Goal: Information Seeking & Learning: Learn about a topic

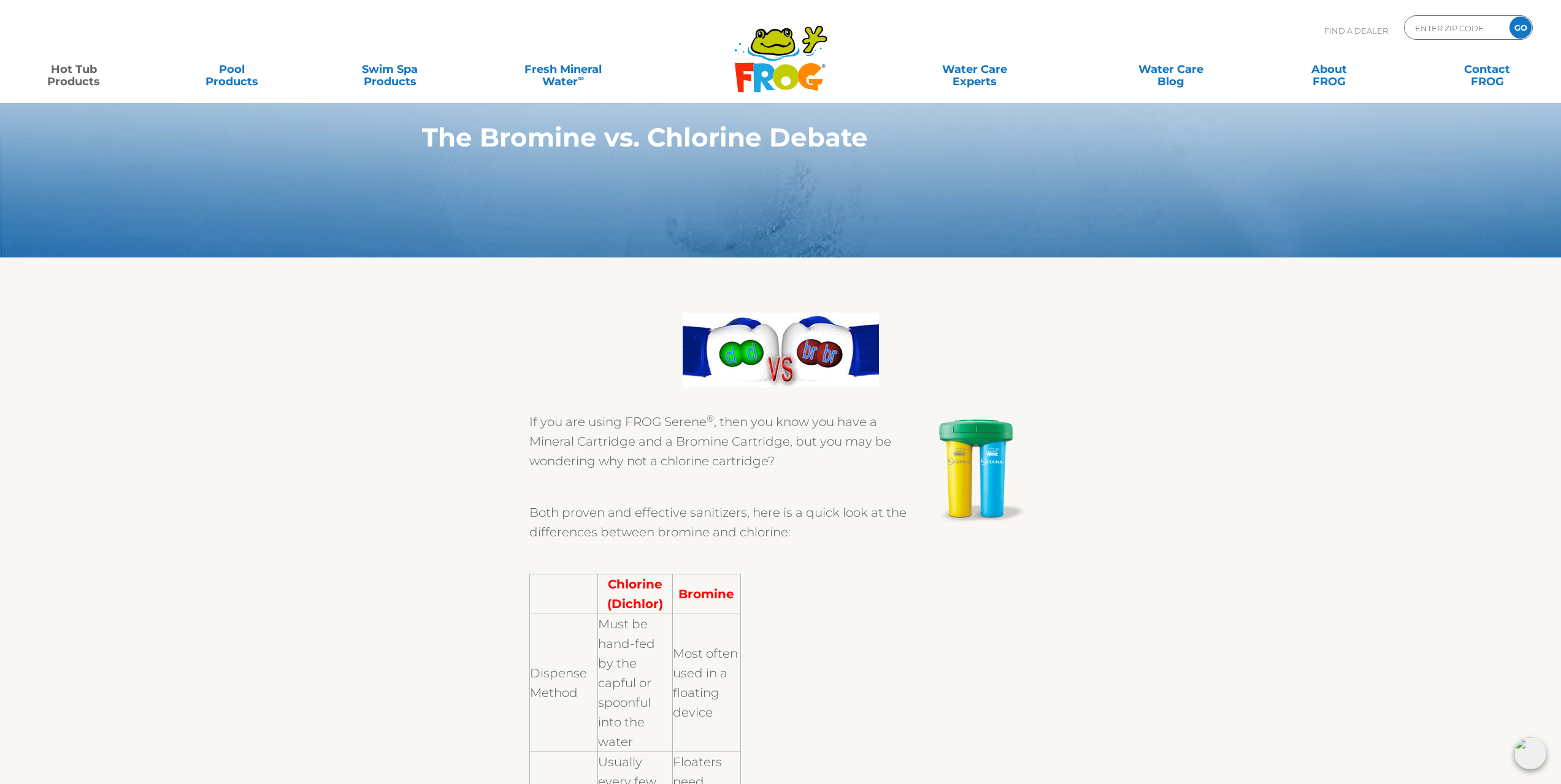
click at [95, 82] on link "Hot Tub Products" at bounding box center [73, 69] width 123 height 25
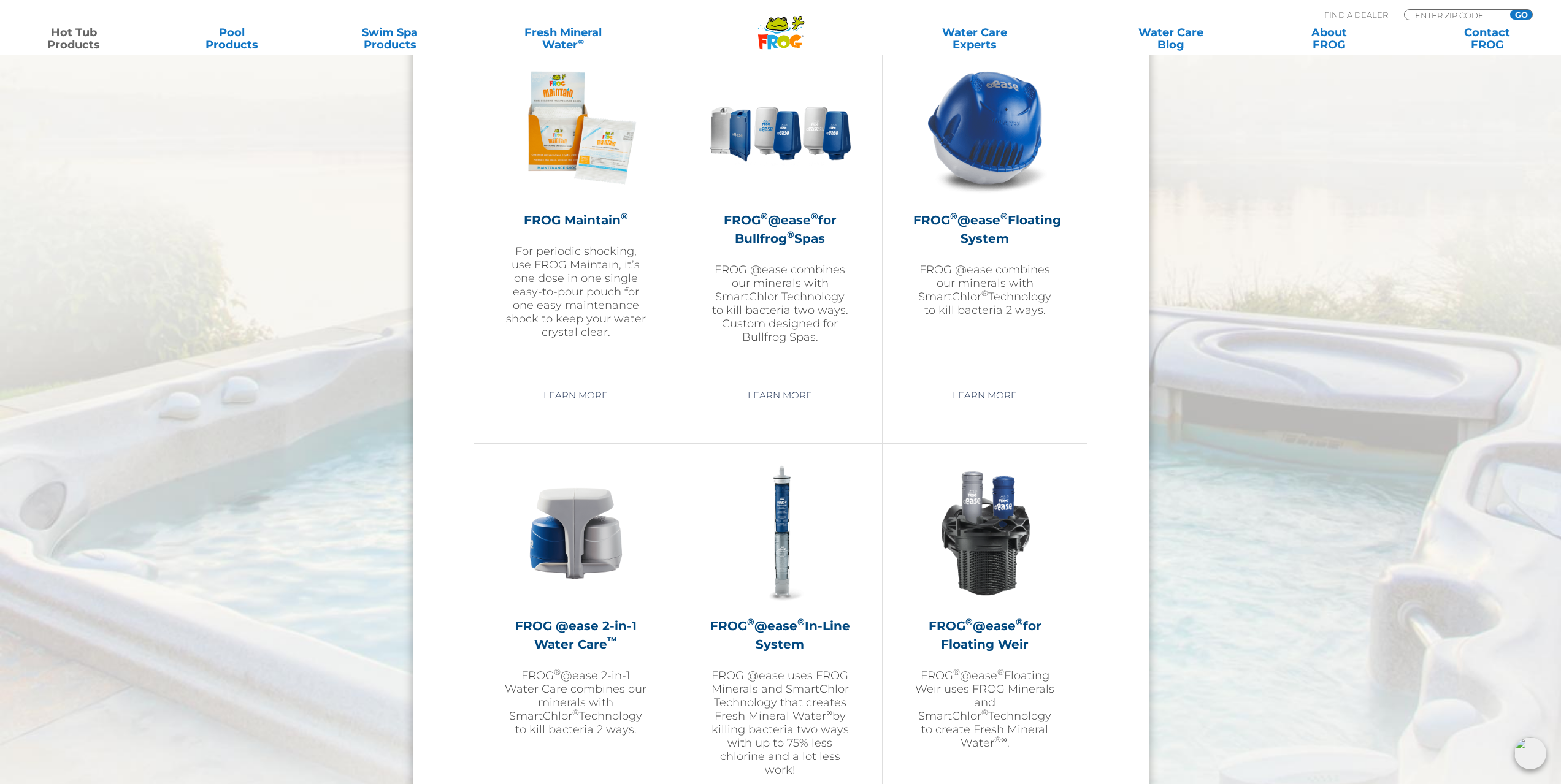
scroll to position [1533, 0]
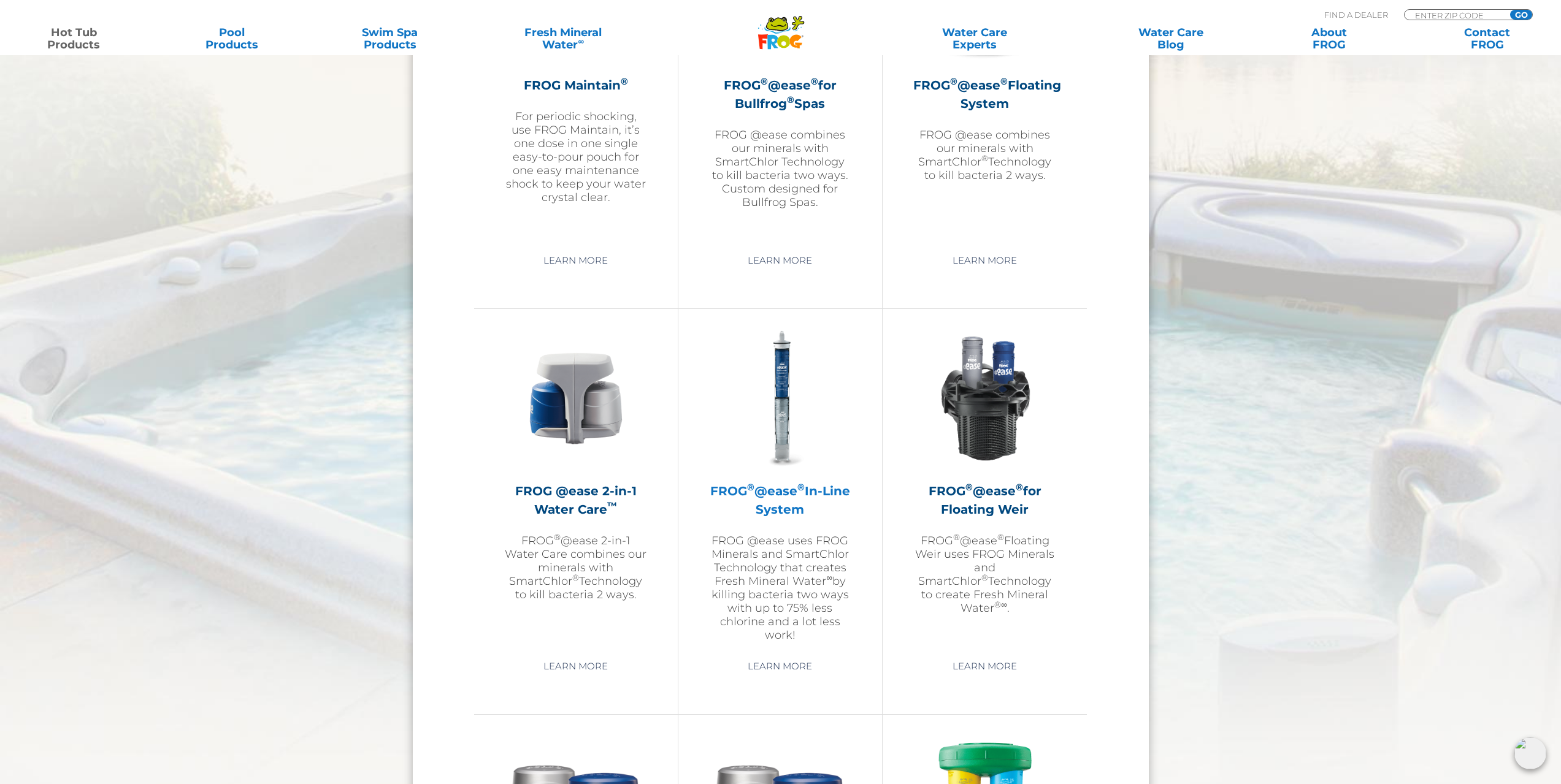
click at [774, 509] on h2 "FROG ® @ease ® In-Line System" at bounding box center [780, 501] width 143 height 37
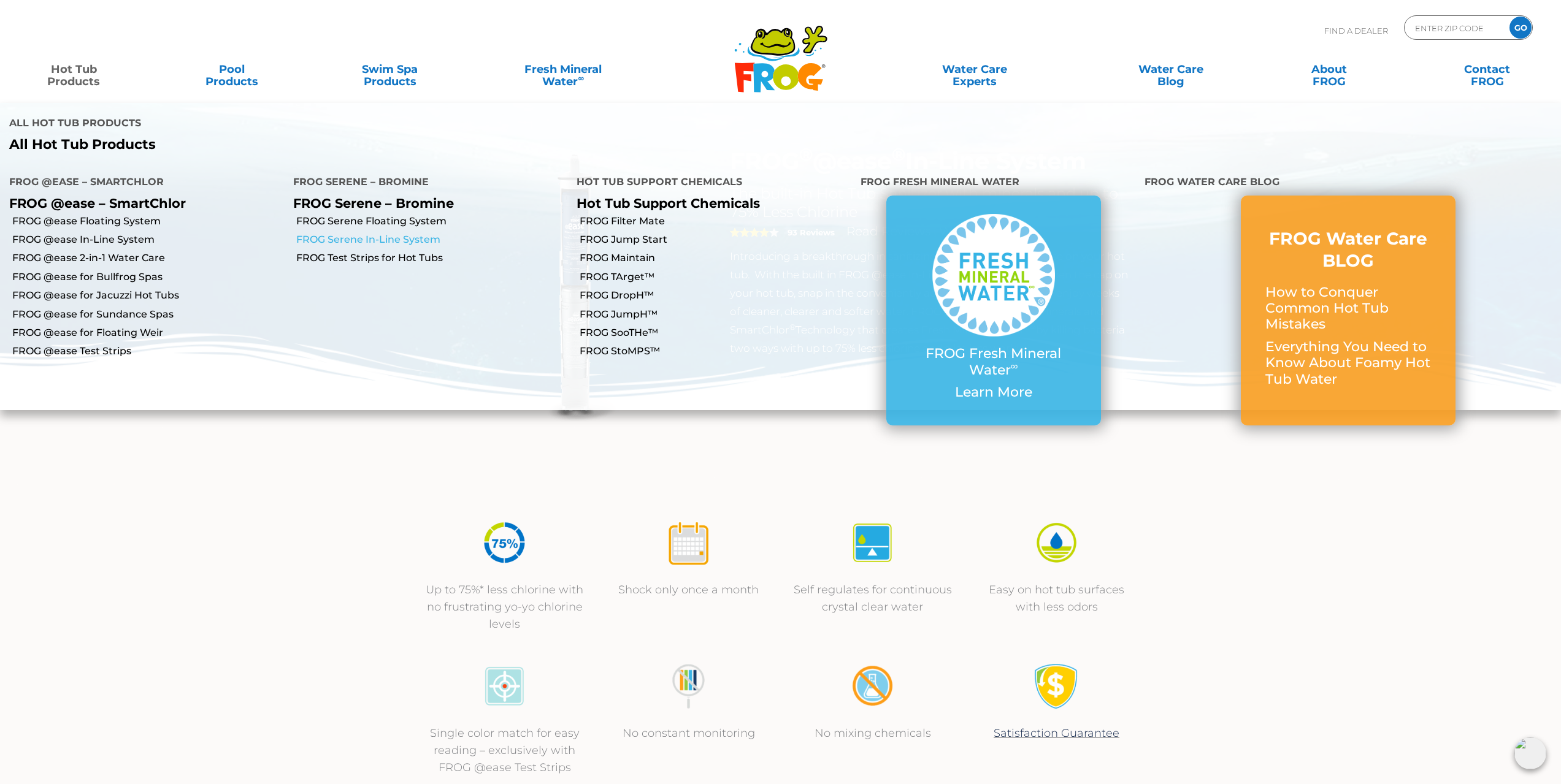
click at [404, 233] on link "FROG Serene In-Line System" at bounding box center [432, 240] width 272 height 14
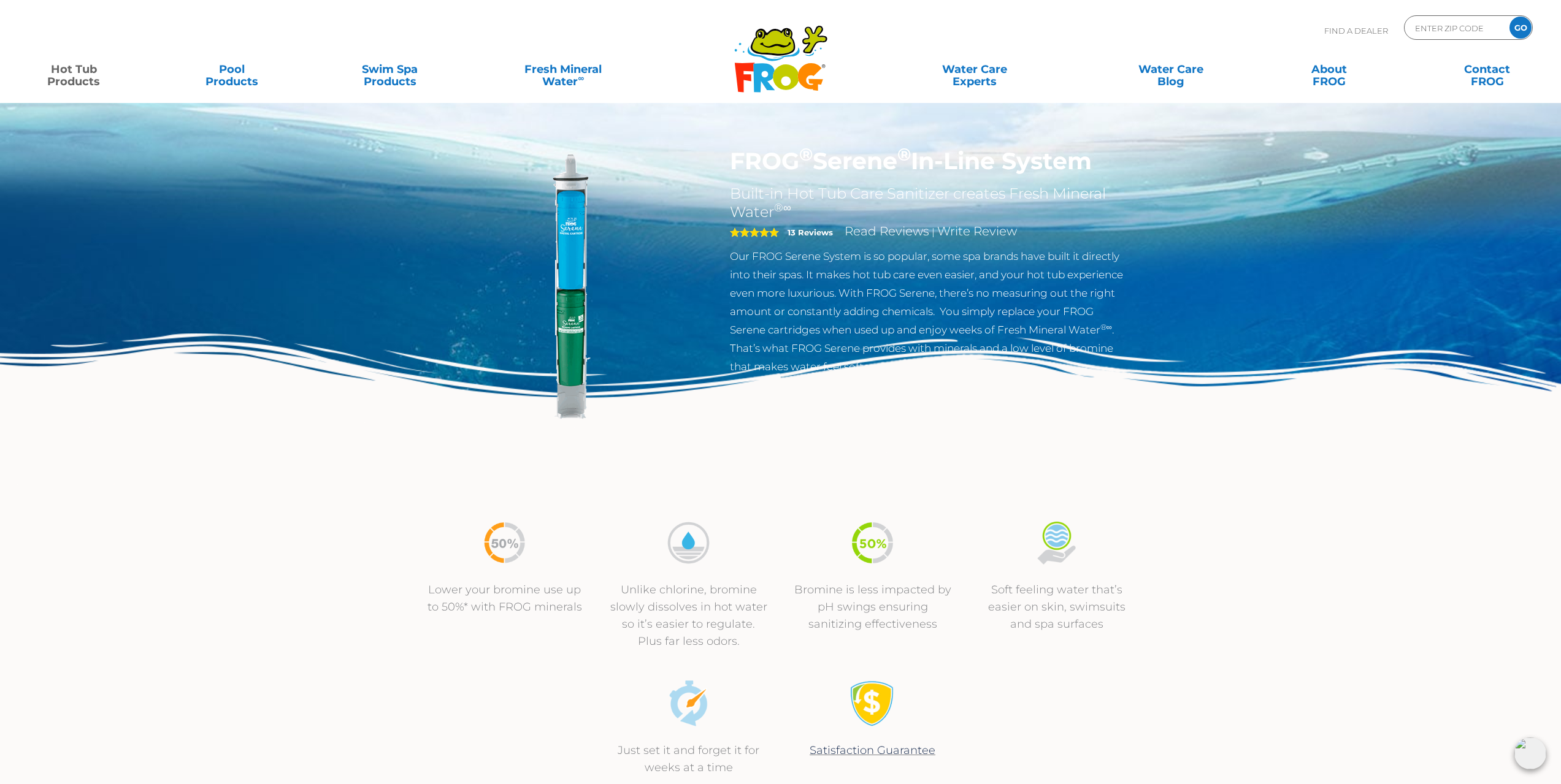
drag, startPoint x: 1510, startPoint y: 576, endPoint x: 1486, endPoint y: 569, distance: 25.0
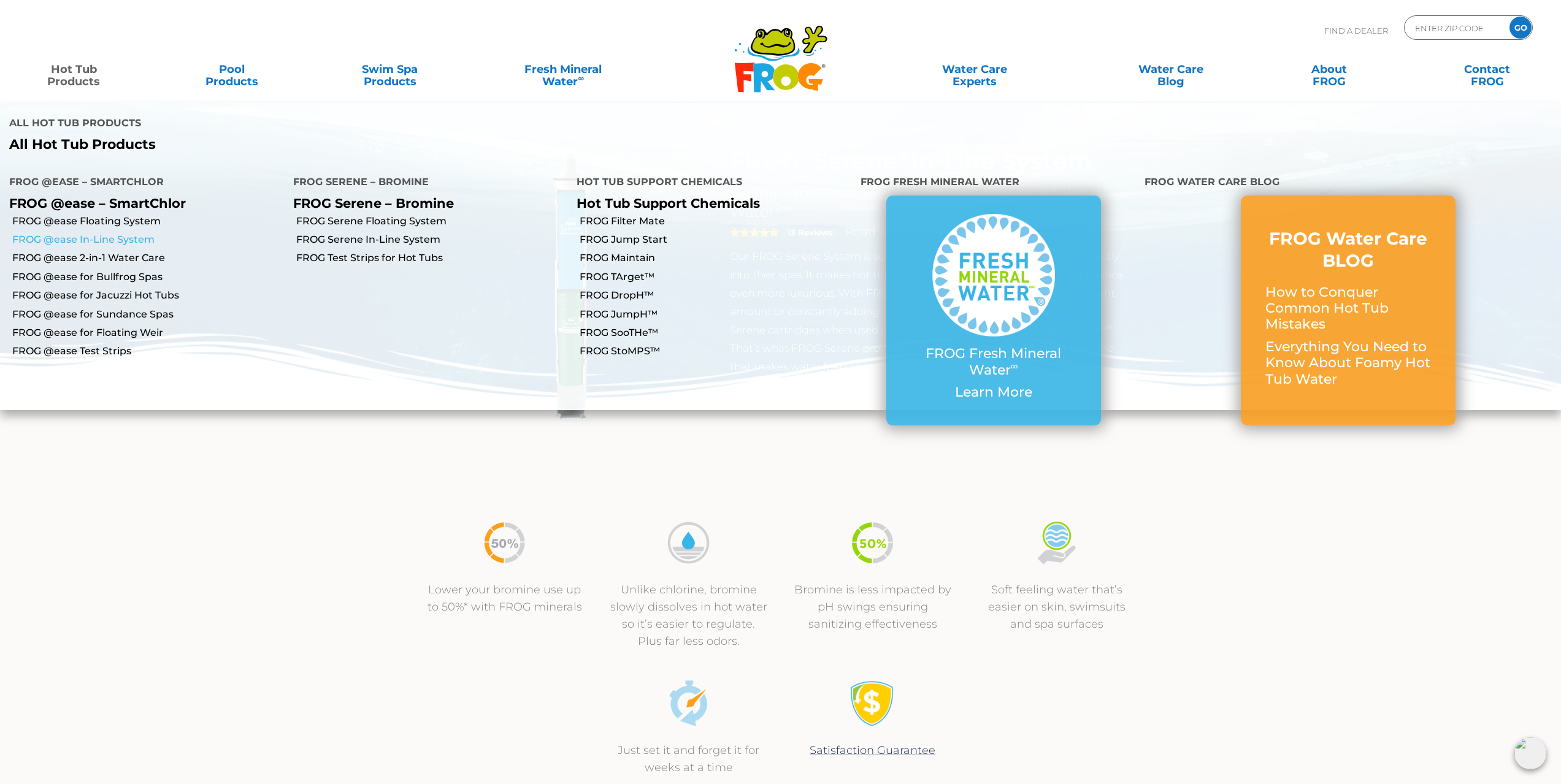
click at [136, 233] on link "FROG @ease In-Line System" at bounding box center [148, 240] width 272 height 14
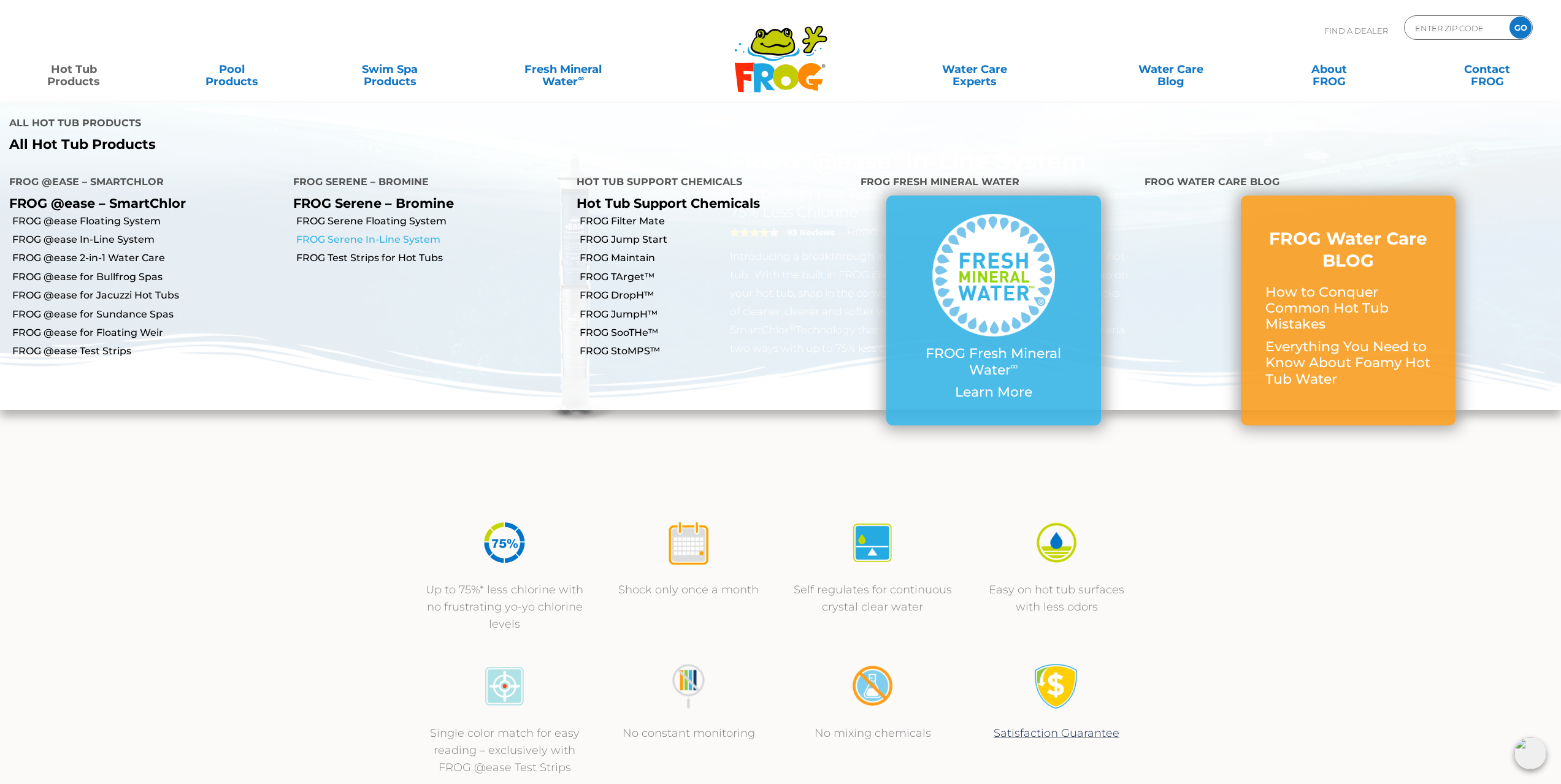
click at [324, 233] on link "FROG Serene In-Line System" at bounding box center [432, 240] width 272 height 14
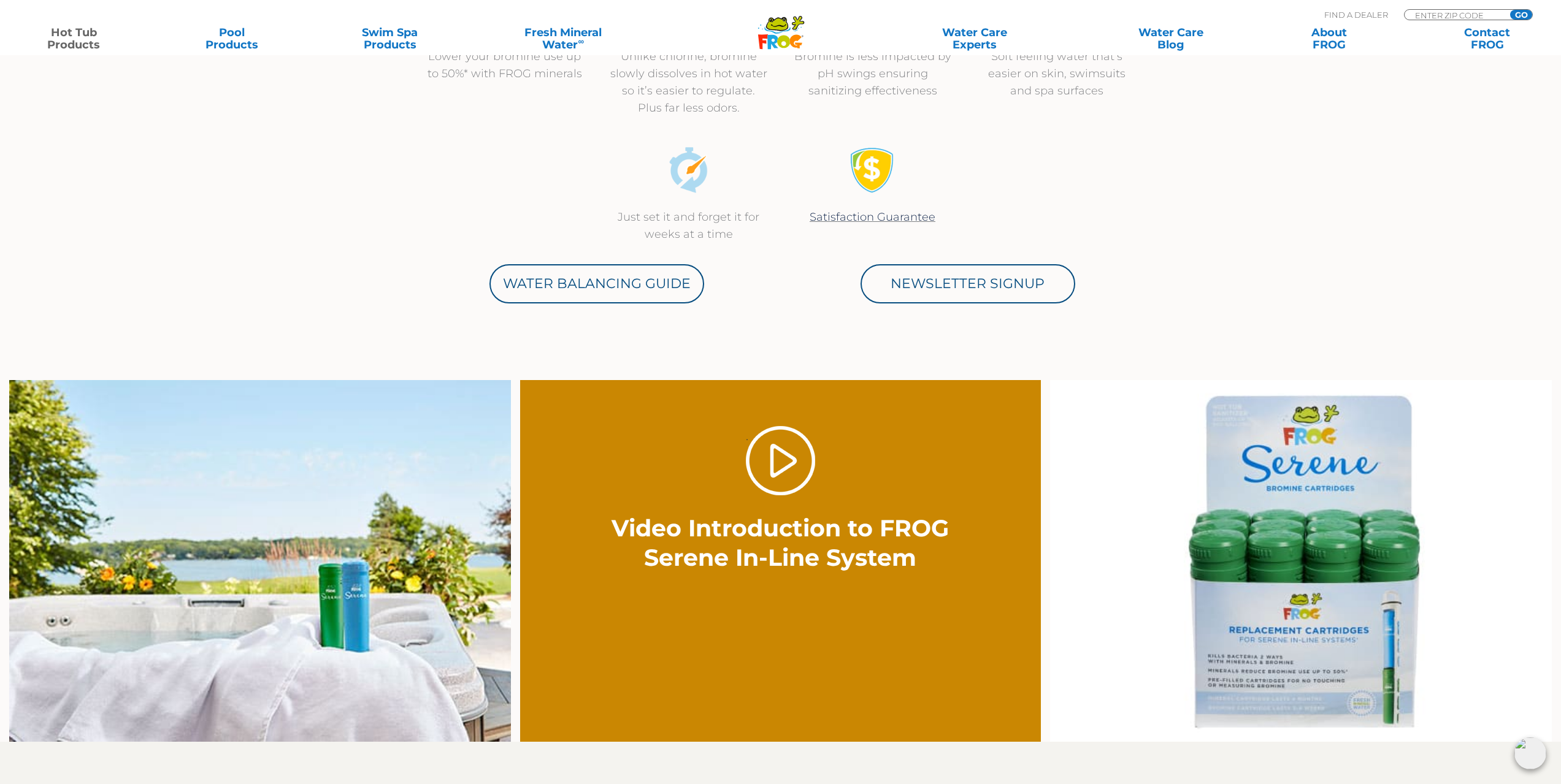
scroll to position [675, 0]
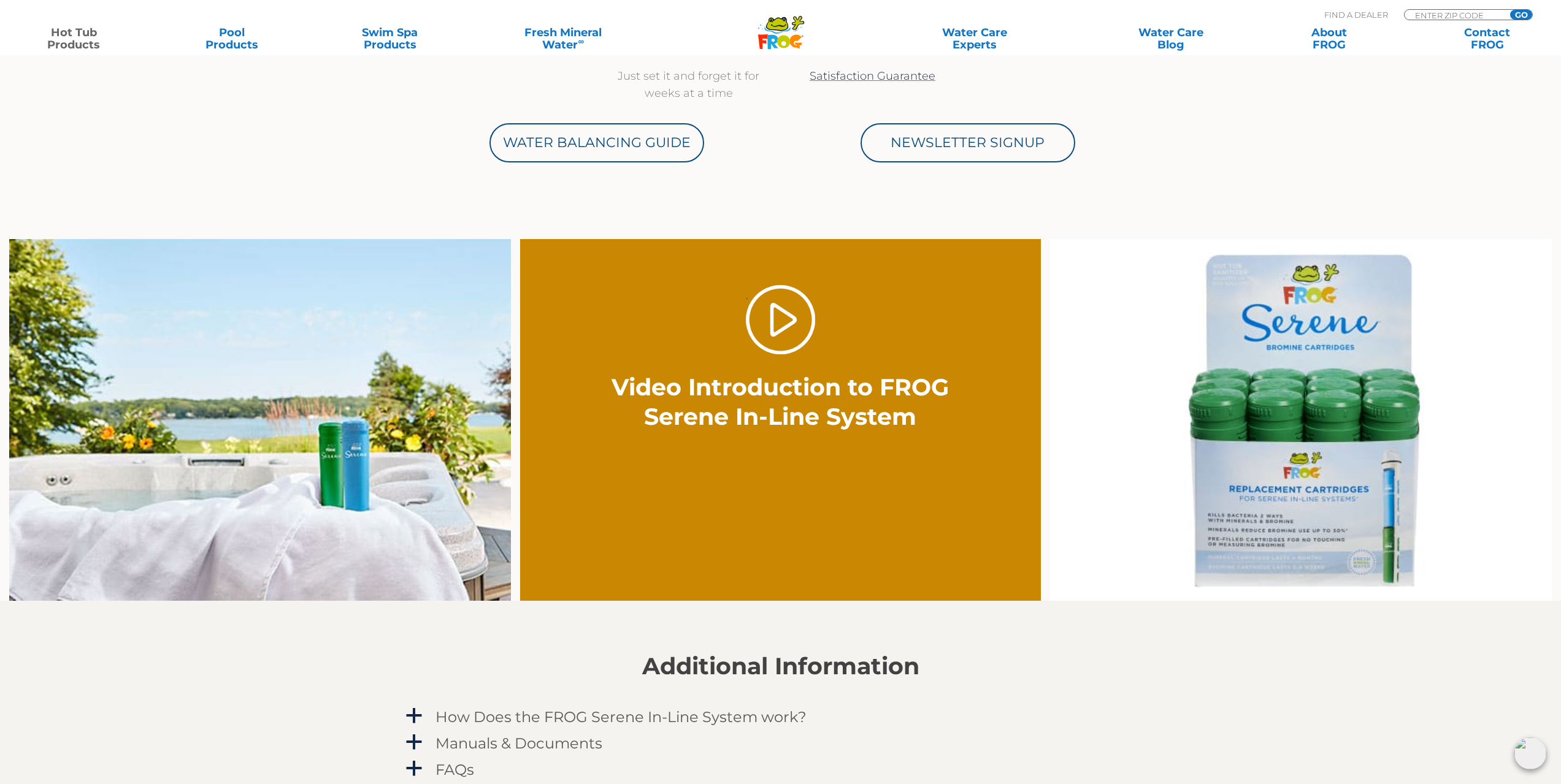
click at [1252, 513] on img at bounding box center [1301, 420] width 502 height 363
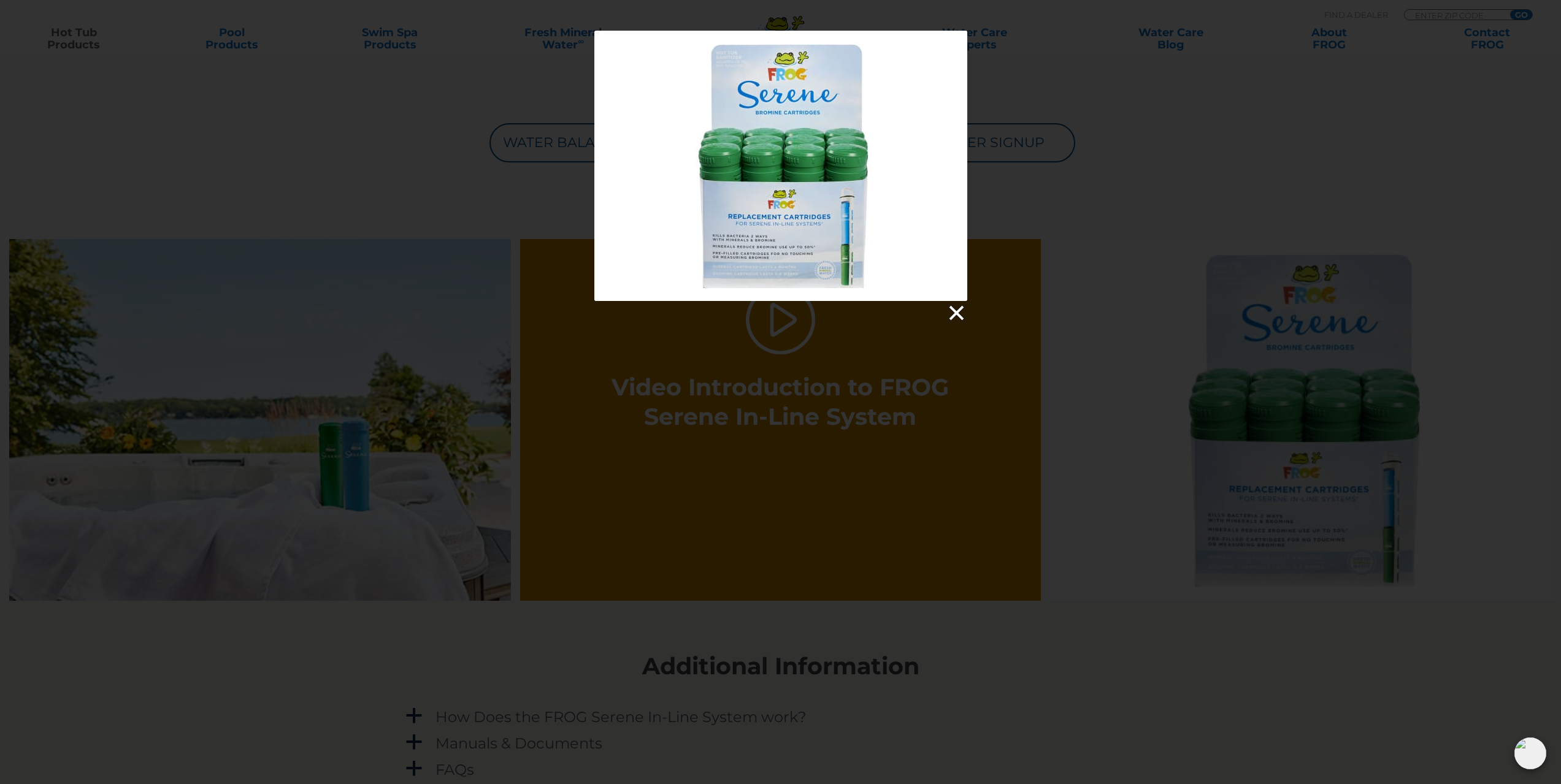
click at [950, 309] on link at bounding box center [956, 313] width 18 height 18
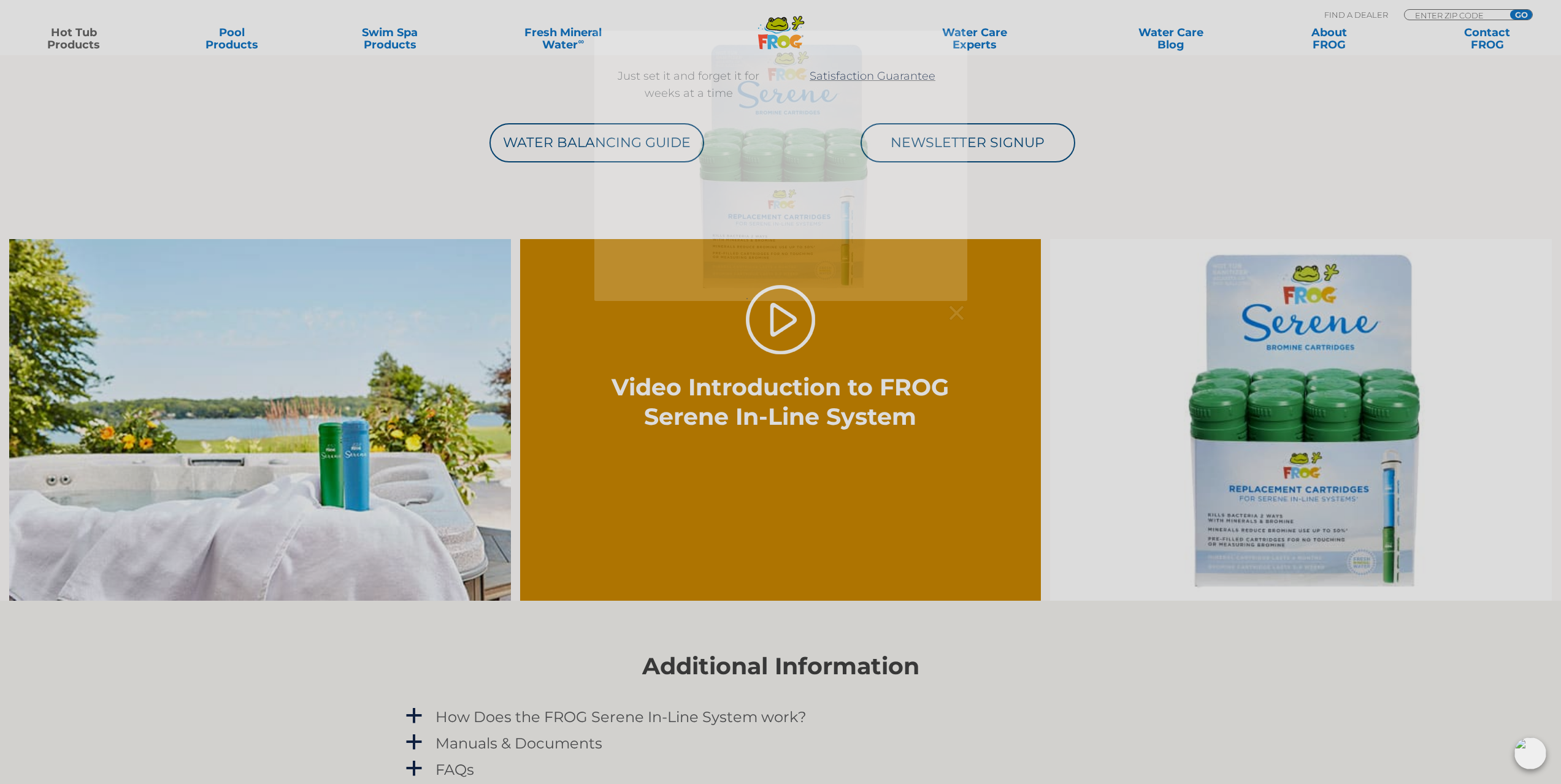
scroll to position [1104, 0]
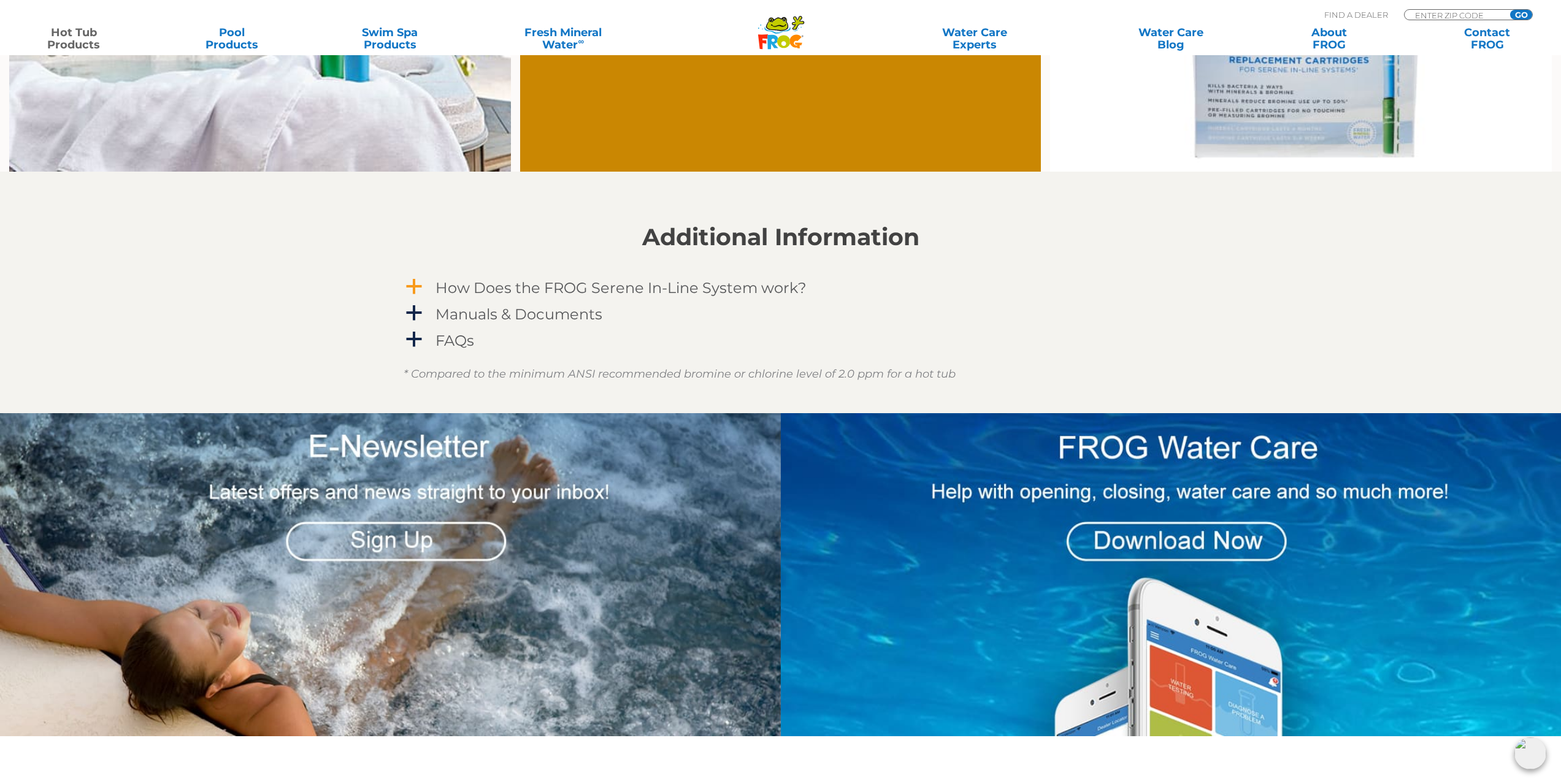
click at [471, 283] on h4 "How Does the FROG Serene In-Line System work?" at bounding box center [621, 287] width 371 height 16
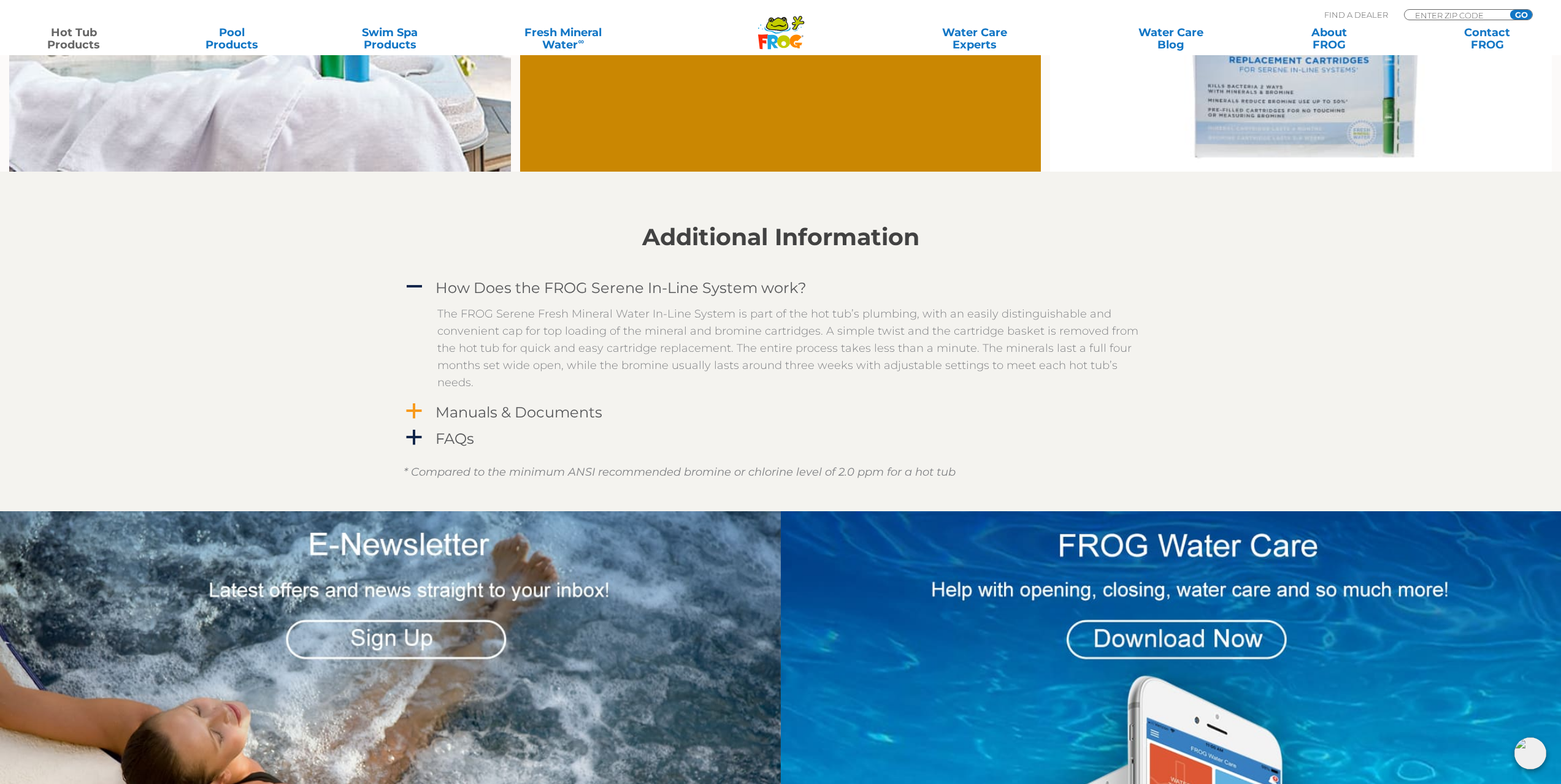
click at [508, 414] on h4 "Manuals & Documents" at bounding box center [519, 412] width 167 height 16
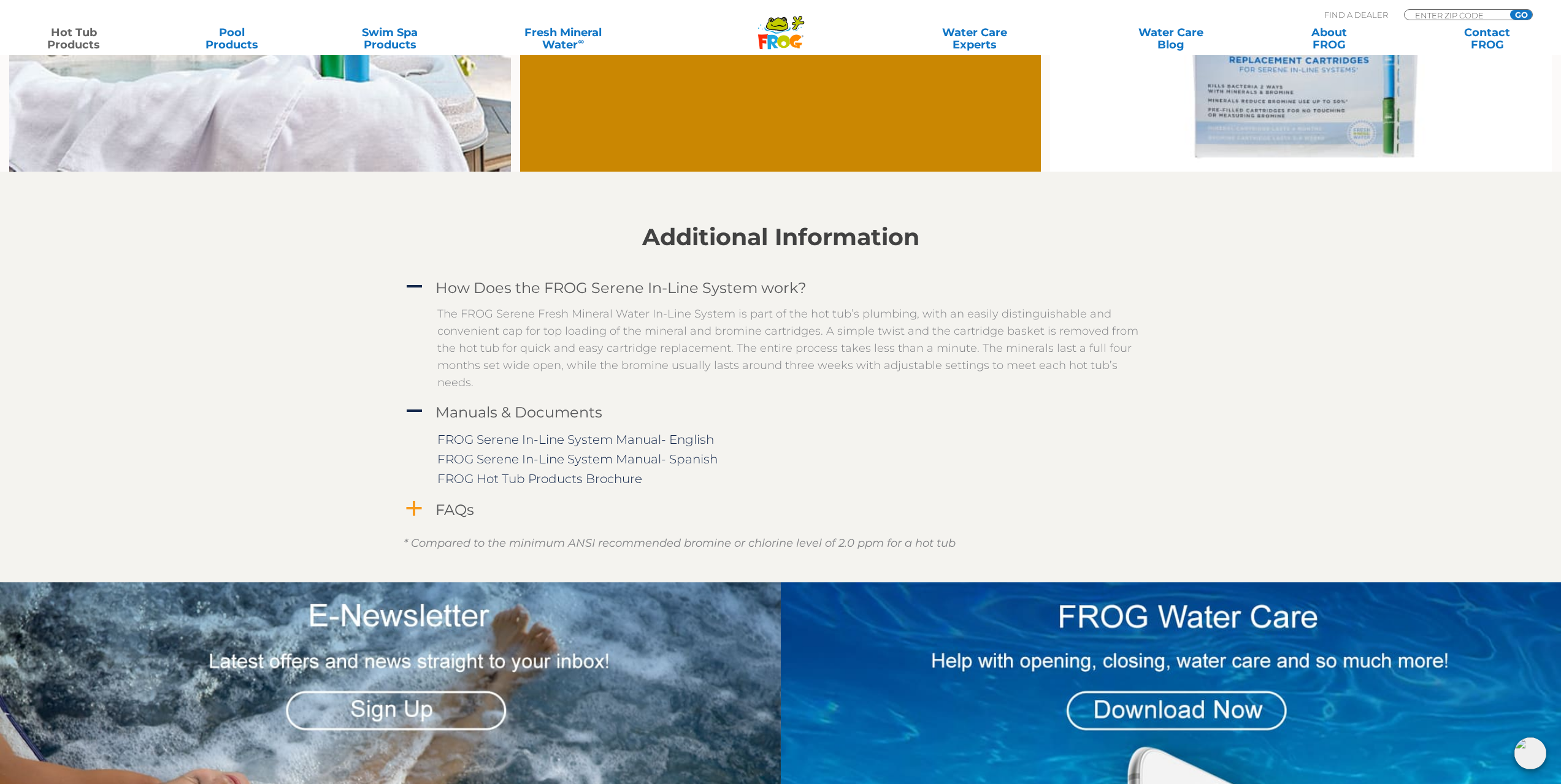
click at [455, 510] on h4 "FAQs" at bounding box center [455, 509] width 39 height 16
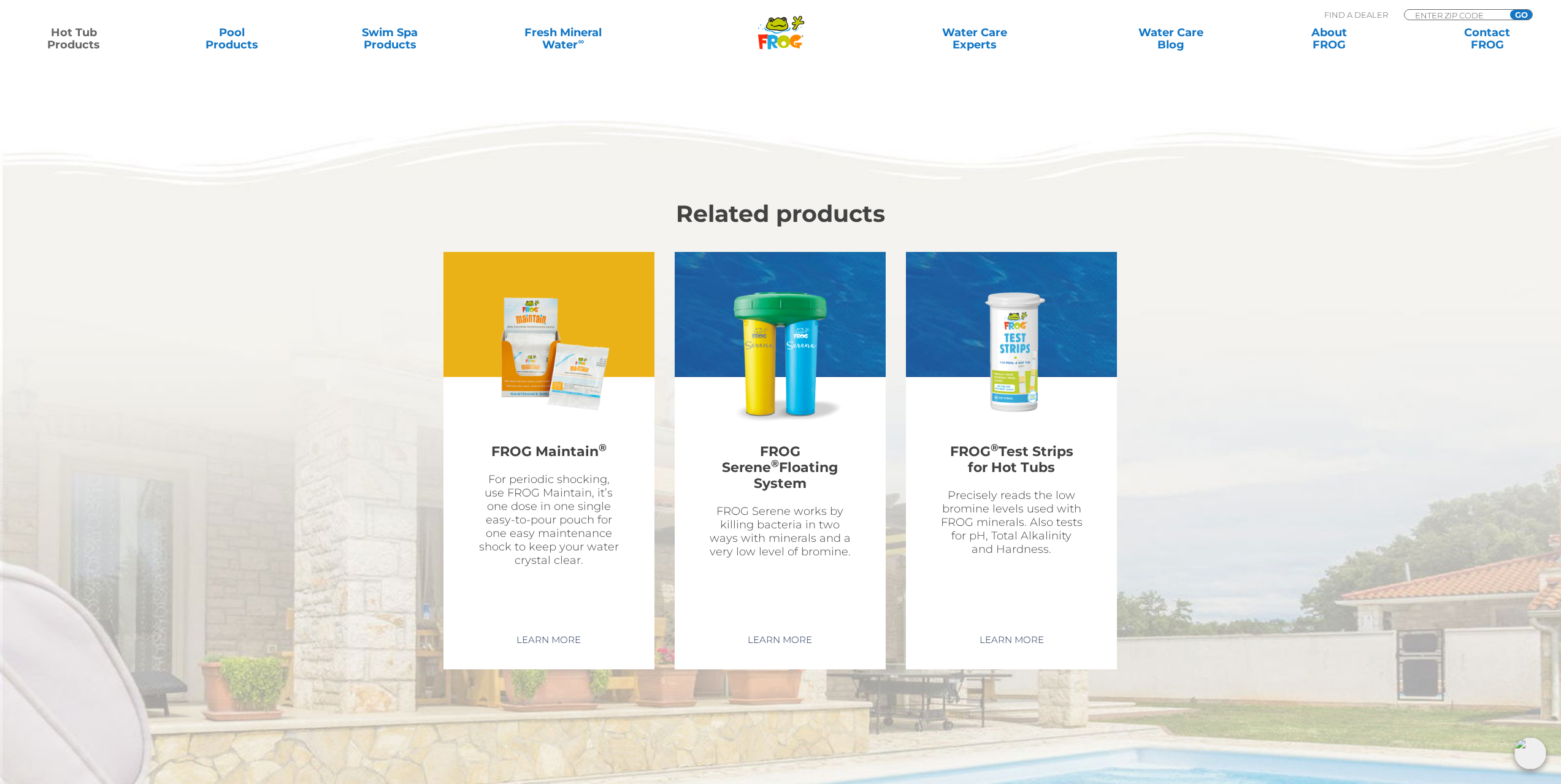
scroll to position [3802, 0]
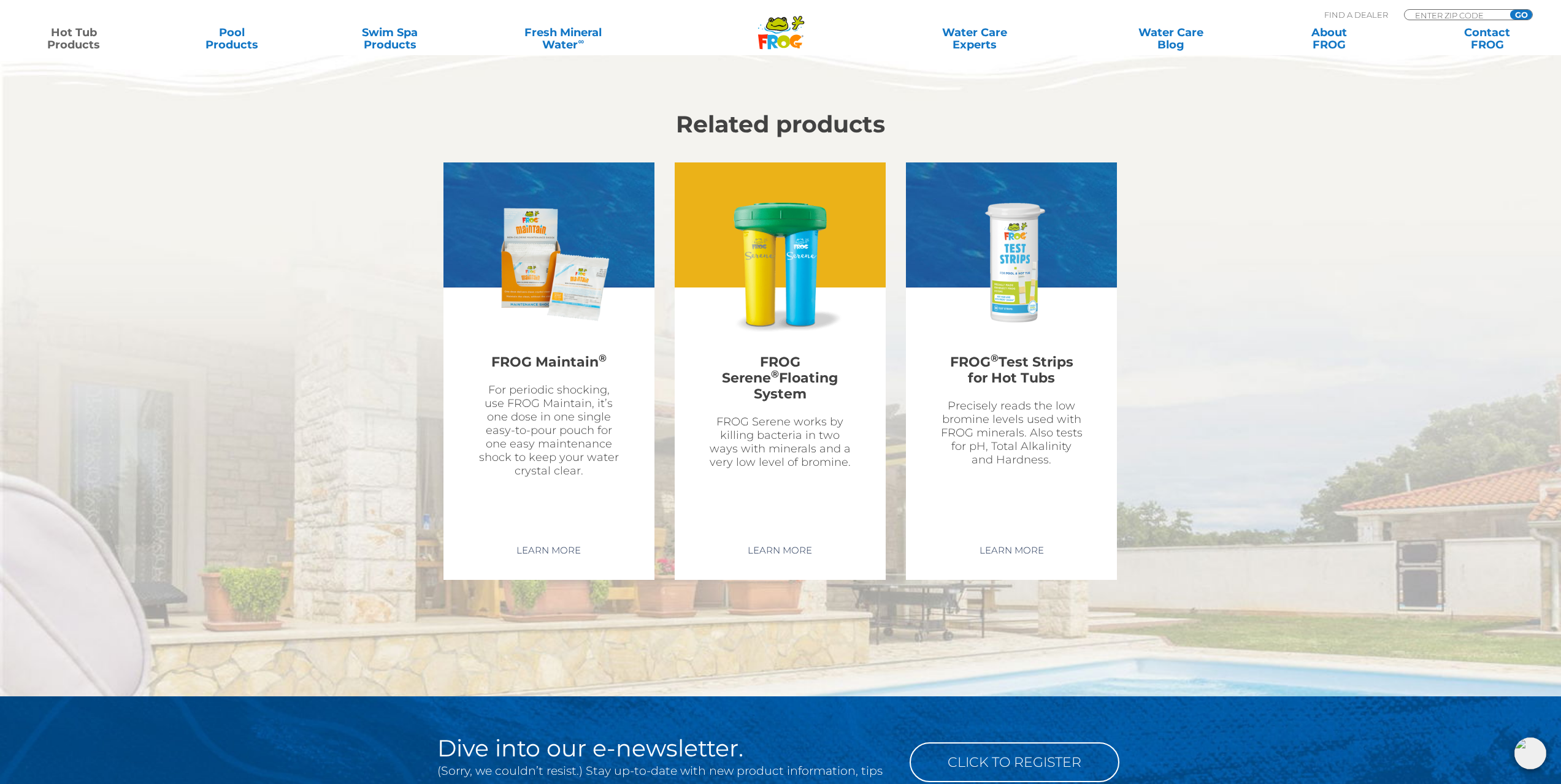
click at [757, 347] on h2 "FROG Serene ® Floating System" at bounding box center [780, 378] width 143 height 62
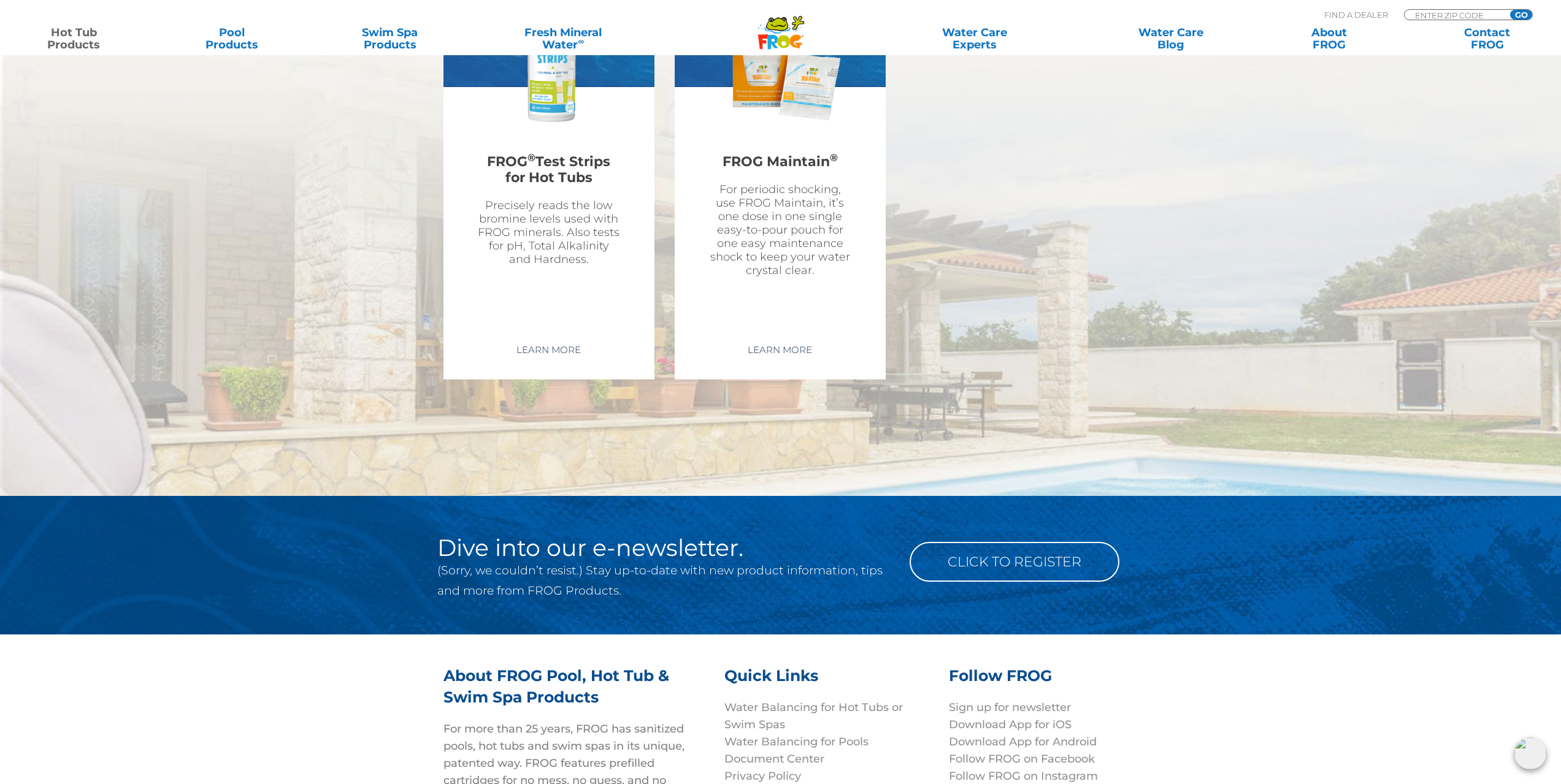
scroll to position [3794, 0]
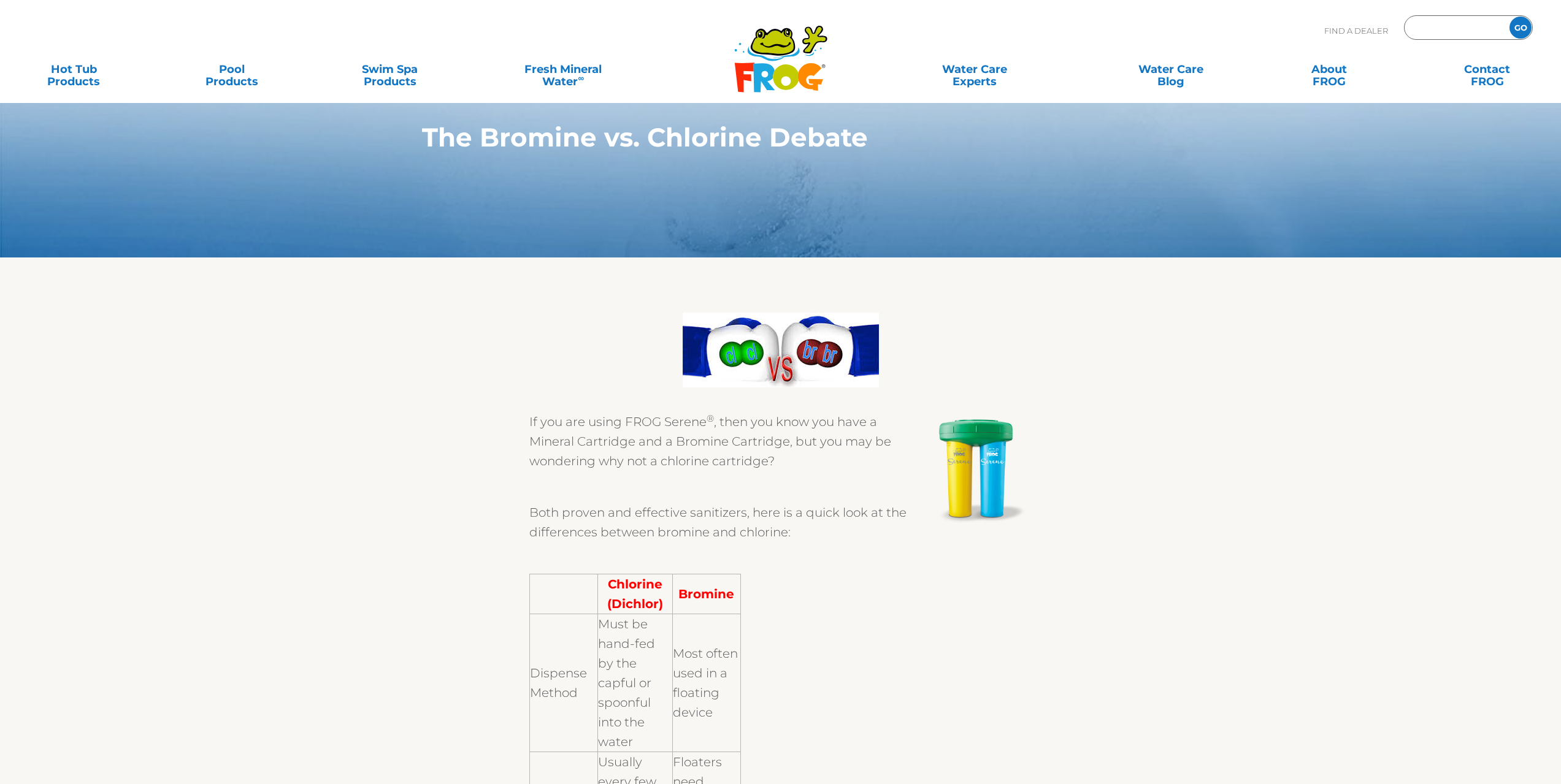
click at [1450, 22] on input "Zip Code Form" at bounding box center [1455, 28] width 82 height 18
type input "91016"
click at [1532, 32] on div "Find A Dealer 91016 GO" at bounding box center [780, 36] width 1537 height 42
click at [1524, 29] on input "GO" at bounding box center [1521, 27] width 22 height 22
